Goal: Task Accomplishment & Management: Use online tool/utility

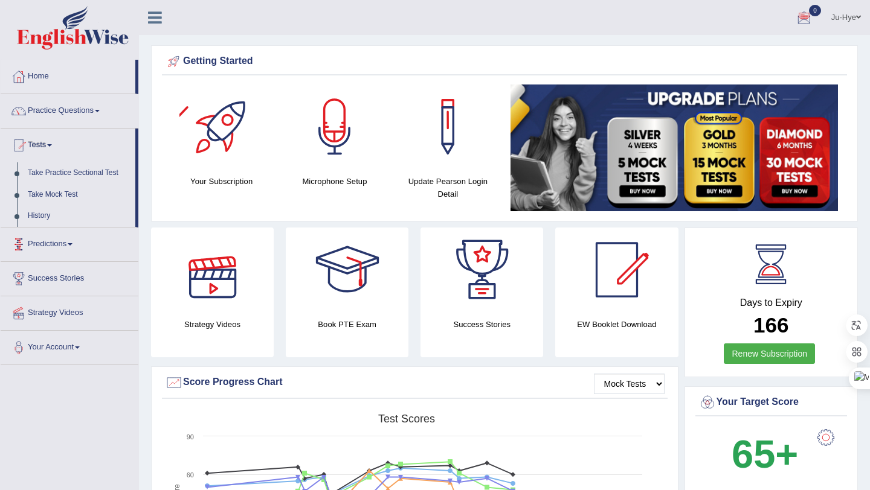
click at [57, 240] on link "Predictions" at bounding box center [70, 243] width 138 height 30
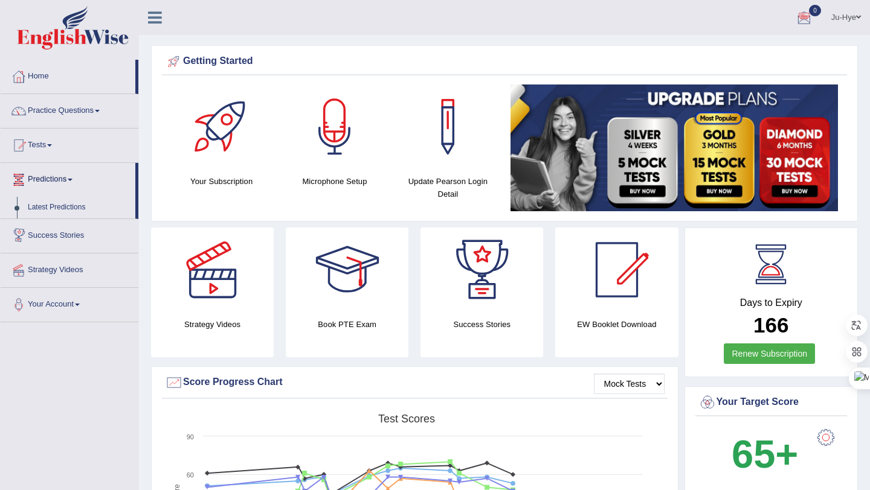
click at [70, 234] on link "Success Stories" at bounding box center [70, 234] width 138 height 30
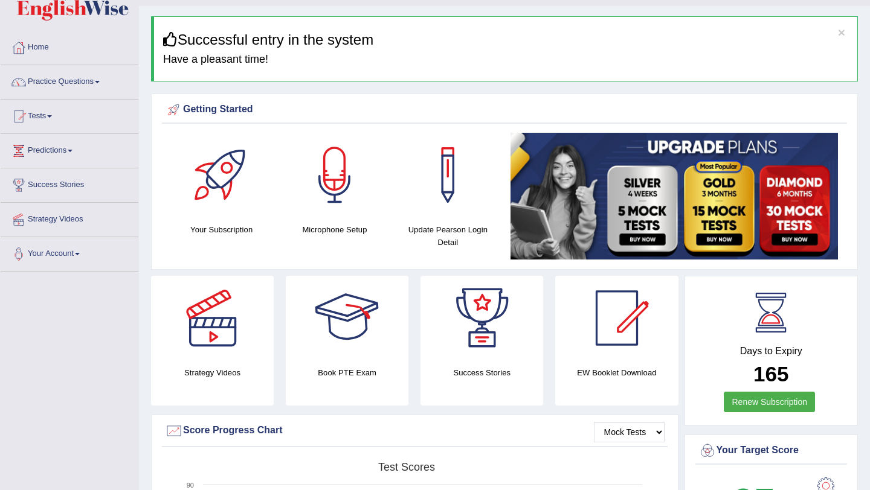
scroll to position [28, 0]
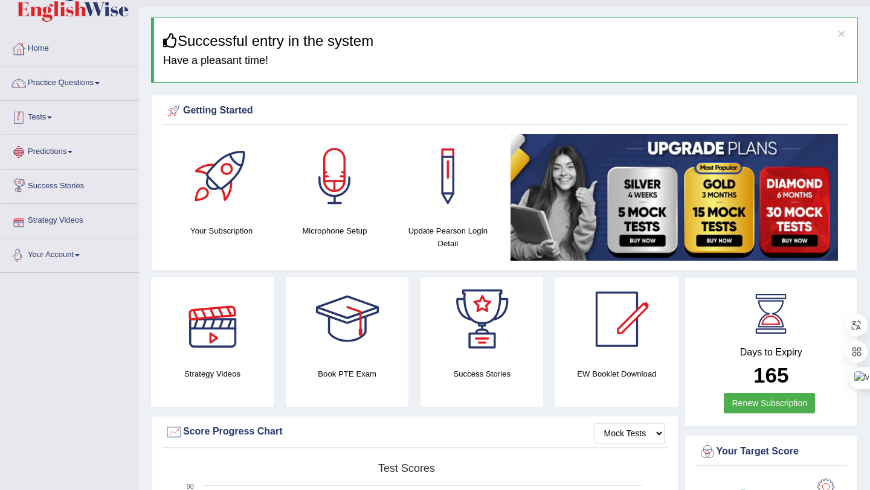
click at [43, 126] on link "Tests" at bounding box center [70, 116] width 138 height 30
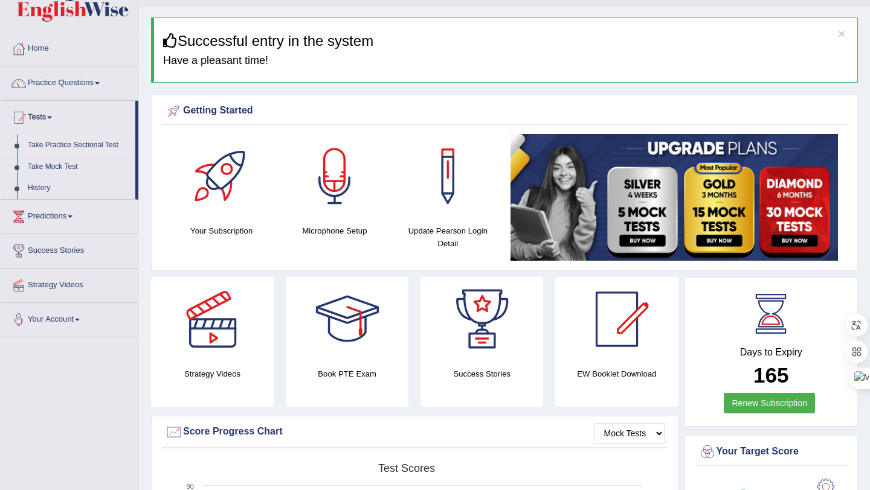
click at [100, 151] on link "Take Practice Sectional Test" at bounding box center [78, 146] width 113 height 22
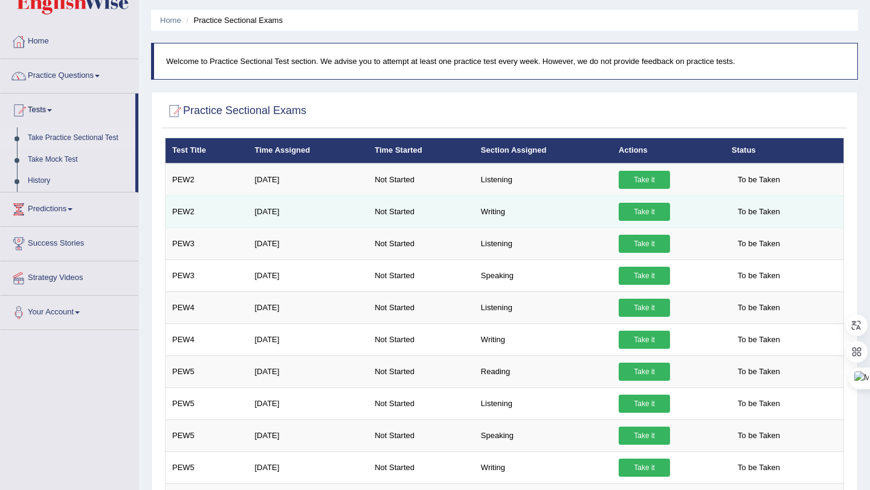
click at [653, 207] on link "Take it" at bounding box center [643, 212] width 51 height 18
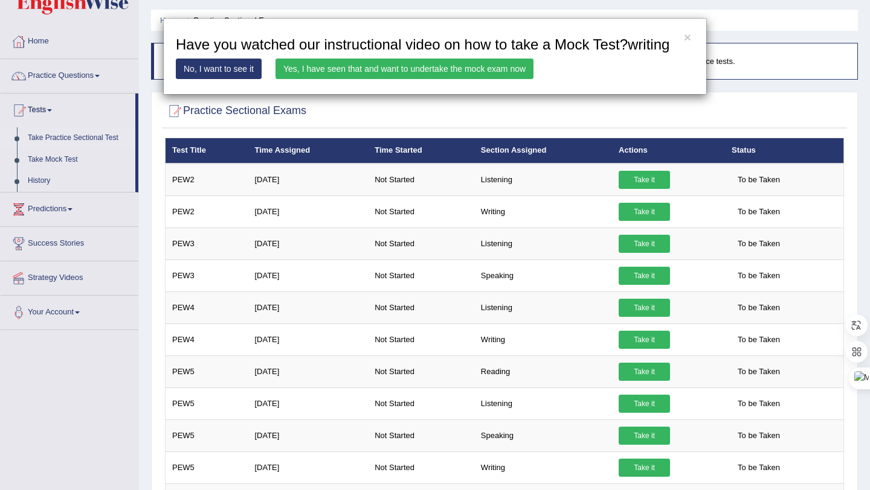
click at [478, 79] on link "Yes, I have seen that and want to undertake the mock exam now" at bounding box center [404, 69] width 258 height 21
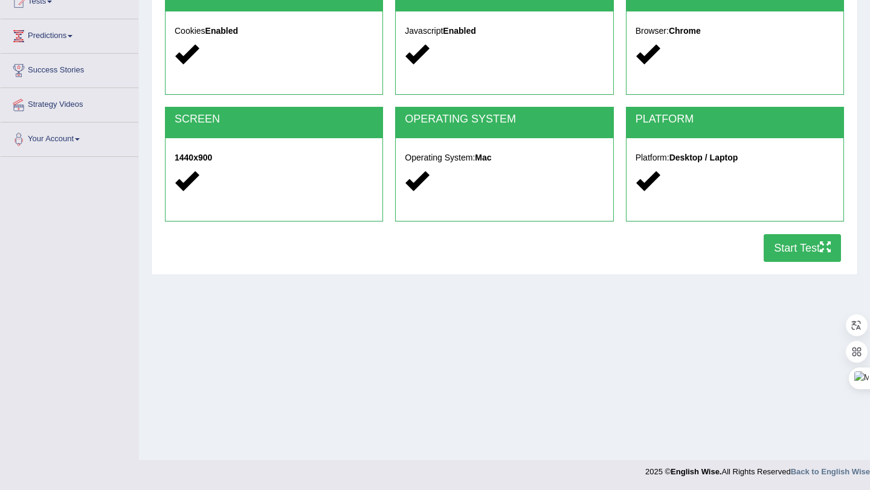
click at [763, 248] on button "Start Test" at bounding box center [801, 248] width 77 height 28
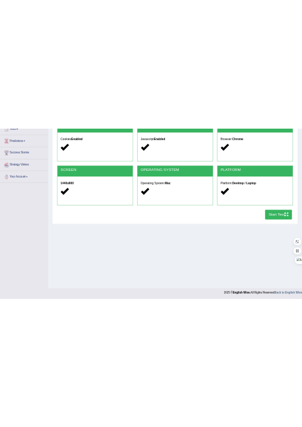
scroll to position [143, 0]
